Goal: Transaction & Acquisition: Book appointment/travel/reservation

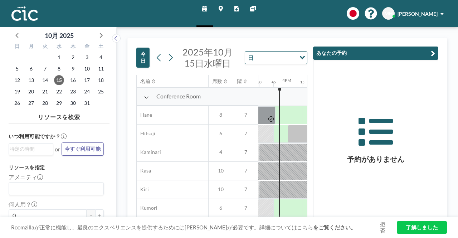
scroll to position [0, 887]
click at [432, 55] on icon "button" at bounding box center [432, 53] width 4 height 9
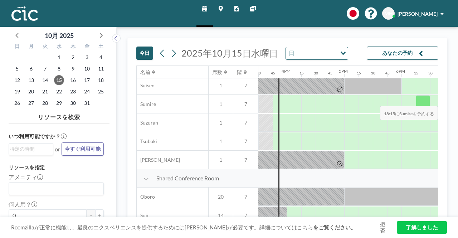
scroll to position [393, 887]
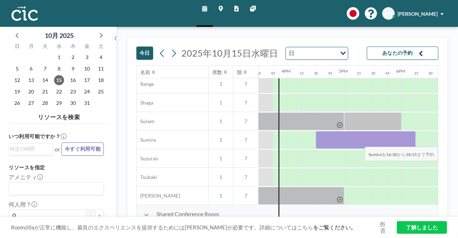
drag, startPoint x: 325, startPoint y: 141, endPoint x: 404, endPoint y: 141, distance: 79.4
click at [404, 141] on div at bounding box center [365, 140] width 100 height 18
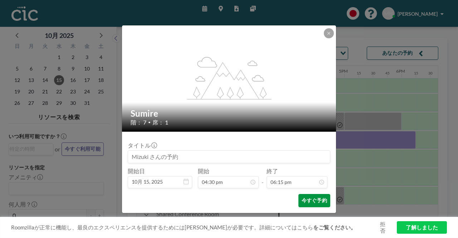
scroll to position [929, 0]
click at [315, 203] on button "今すぐ予約" at bounding box center [314, 200] width 32 height 13
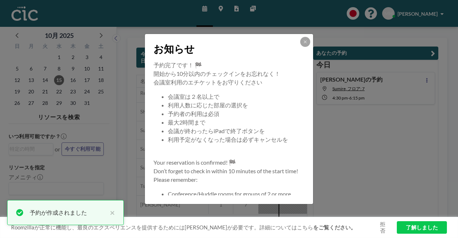
click at [341, 86] on div "お知らせ 予約完了です！ 🏁 開始から10分以内のチェックインをお忘れなく！ 会議室利用のエチケットをお守りください 会議室は２名以上で 利用人数に応じた部屋…" at bounding box center [229, 119] width 458 height 238
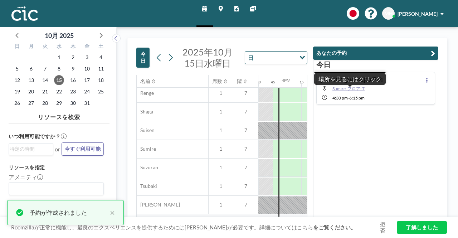
click at [342, 87] on span "Sumire, フロア: 7" at bounding box center [348, 88] width 32 height 5
